Goal: Task Accomplishment & Management: Use online tool/utility

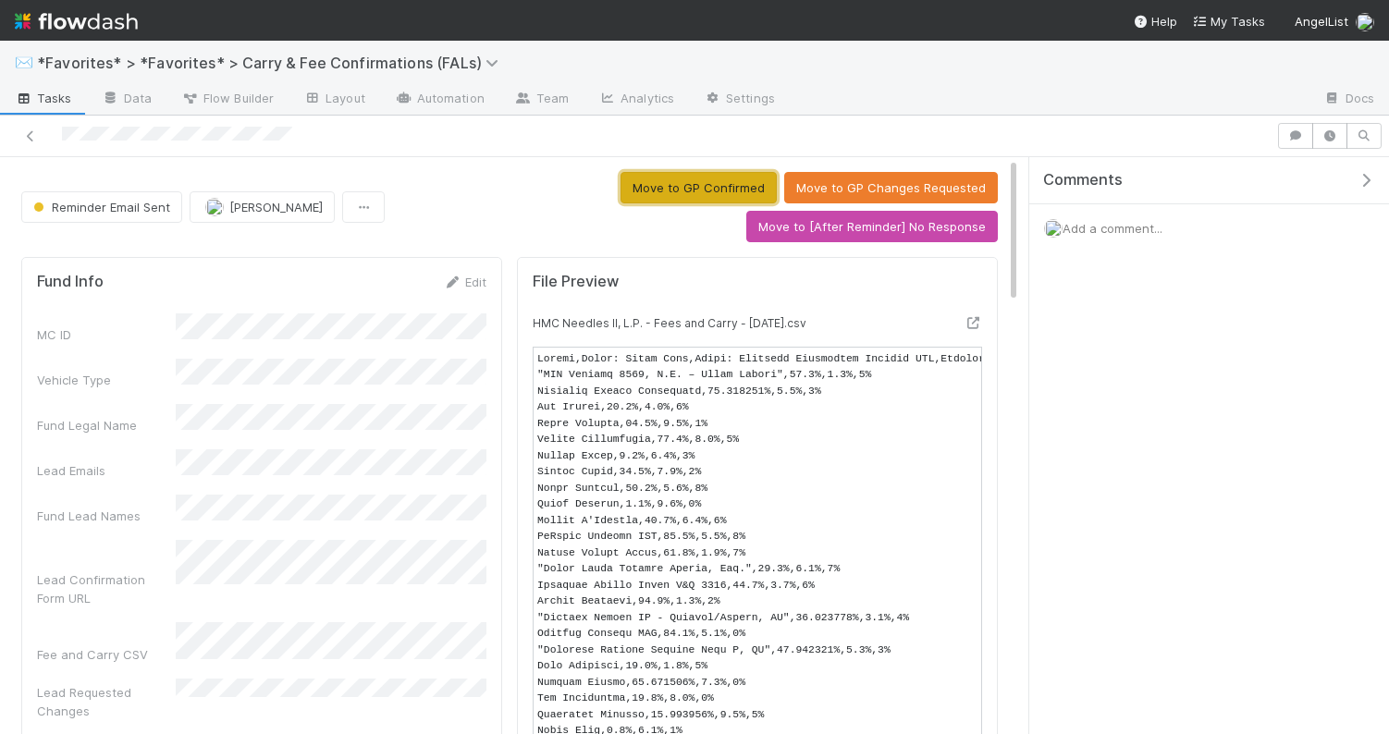
click at [620, 198] on button "Move to GP Confirmed" at bounding box center [698, 187] width 156 height 31
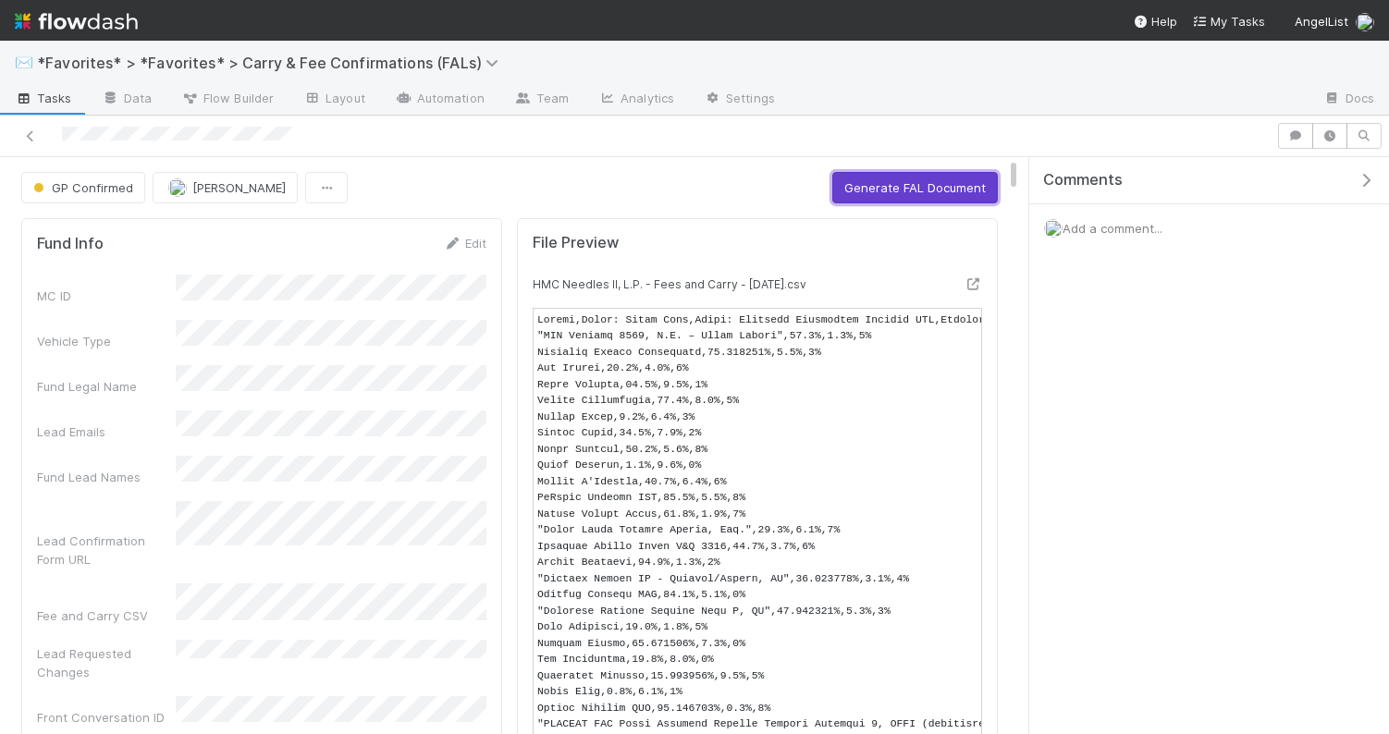
click at [851, 190] on button "Generate FAL Document" at bounding box center [914, 187] width 165 height 31
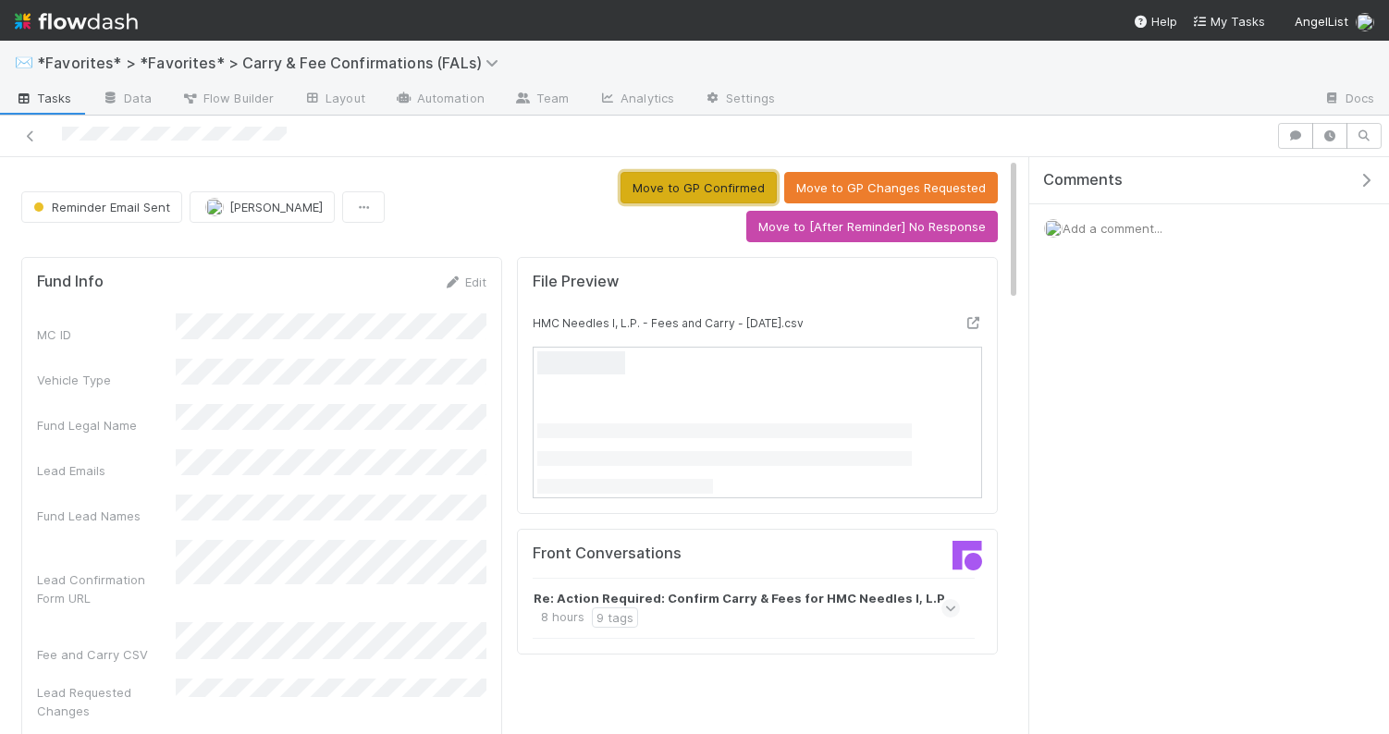
click at [620, 199] on button "Move to GP Confirmed" at bounding box center [698, 187] width 156 height 31
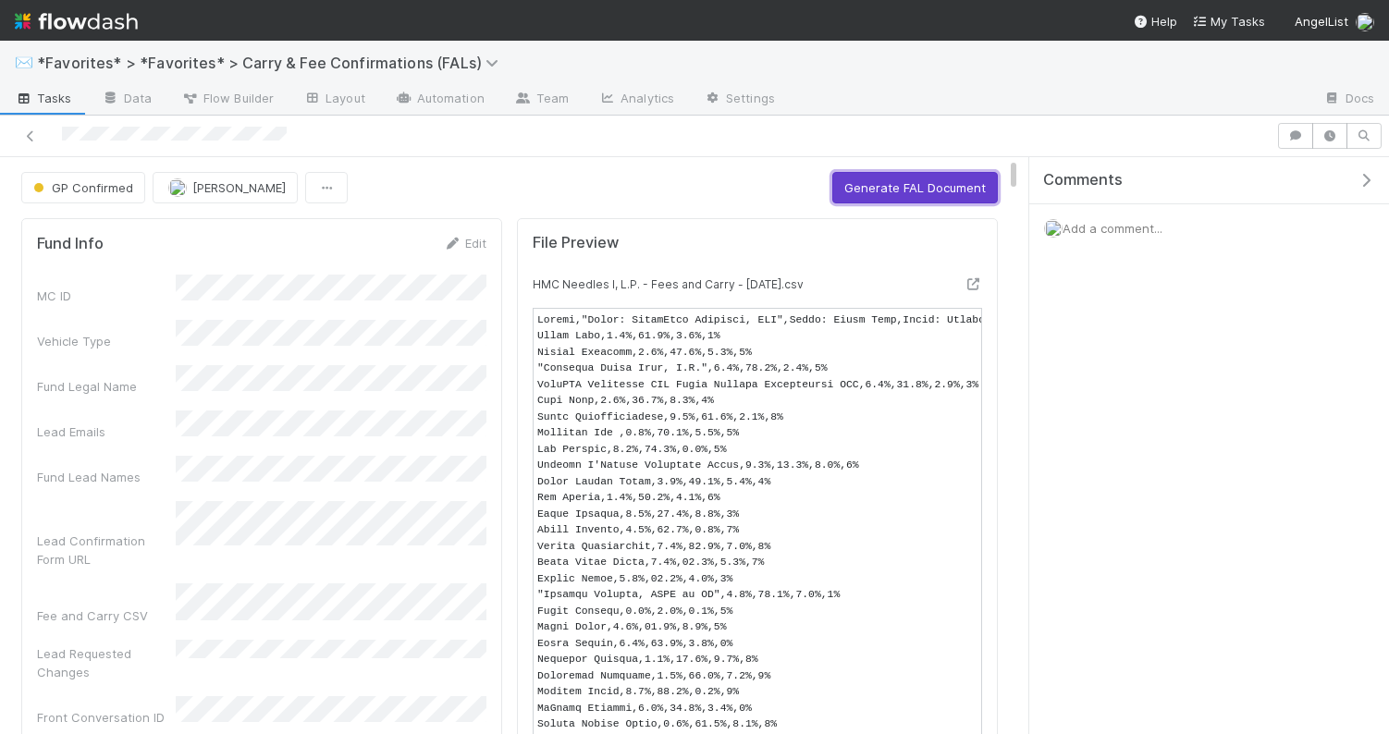
click at [887, 190] on button "Generate FAL Document" at bounding box center [914, 187] width 165 height 31
click at [909, 185] on button "Move to Complete" at bounding box center [931, 187] width 131 height 31
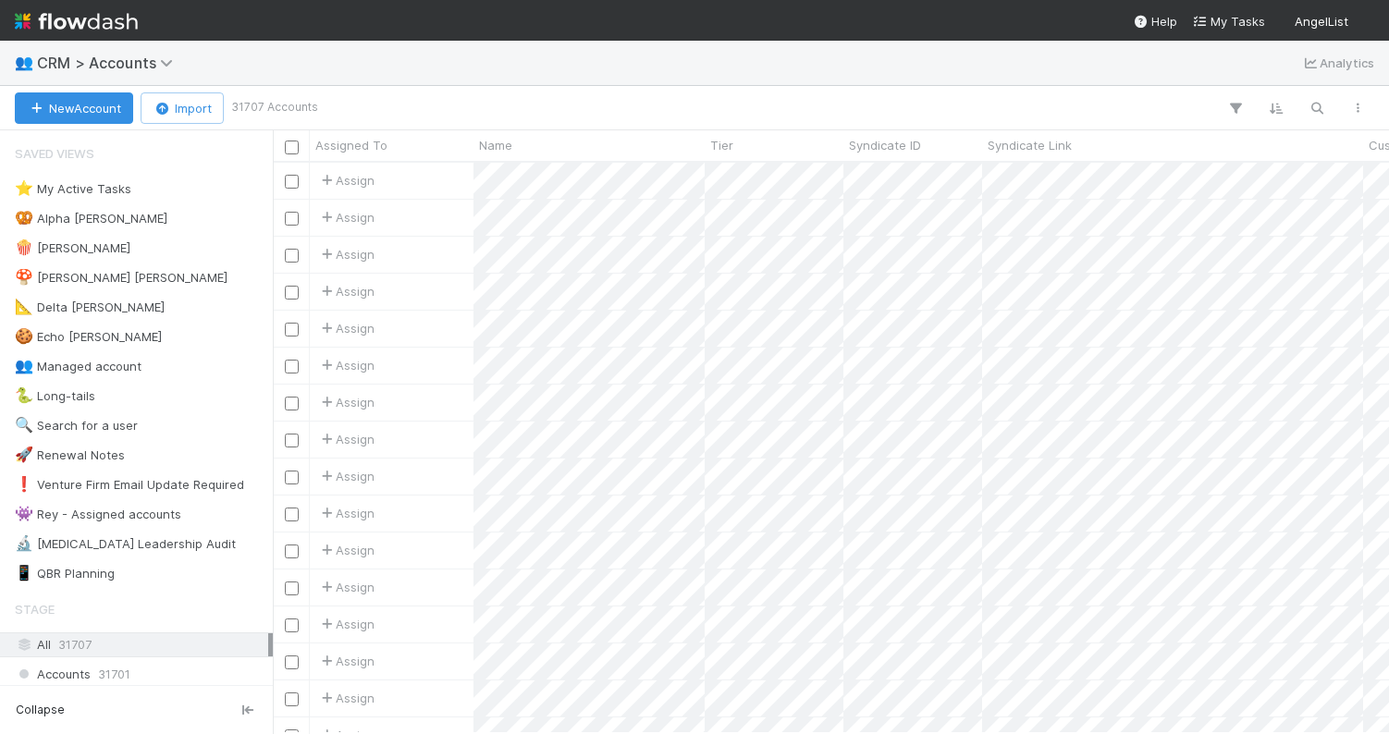
scroll to position [0, 1]
click at [1044, 82] on div "👥 CRM > Accounts Analytics" at bounding box center [694, 63] width 1389 height 44
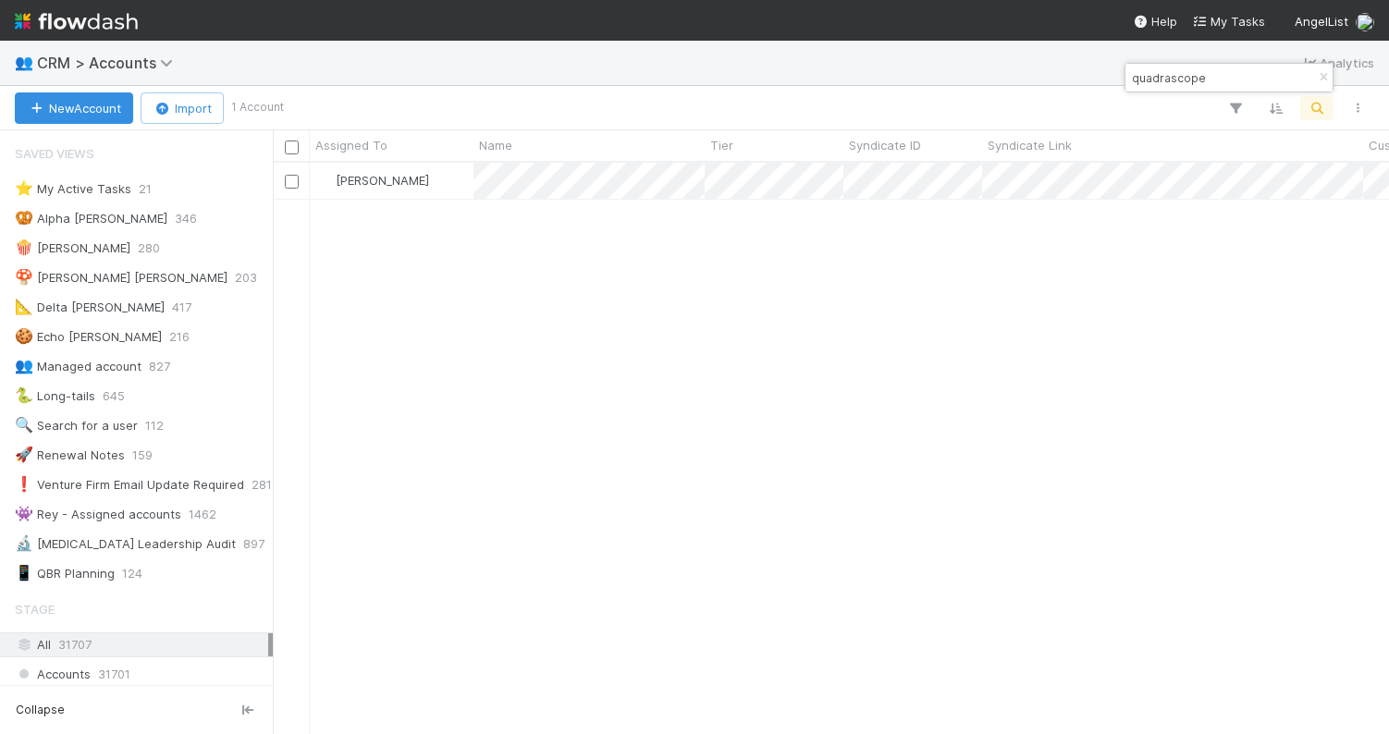
scroll to position [570, 1116]
type input "quadrascope"
